Goal: Task Accomplishment & Management: Manage account settings

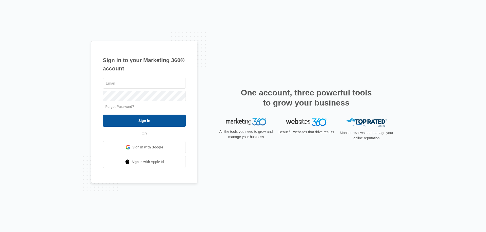
type input "[EMAIL_ADDRESS][DOMAIN_NAME]"
click at [171, 127] on input "Sign In" at bounding box center [144, 121] width 83 height 12
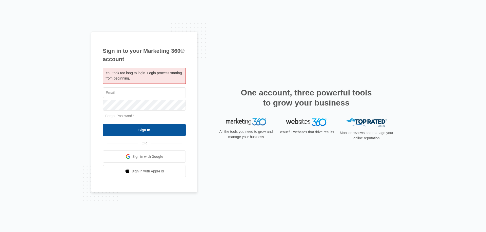
type input "[EMAIL_ADDRESS][DOMAIN_NAME]"
click at [144, 132] on input "Sign In" at bounding box center [144, 130] width 83 height 12
